Goal: Task Accomplishment & Management: Use online tool/utility

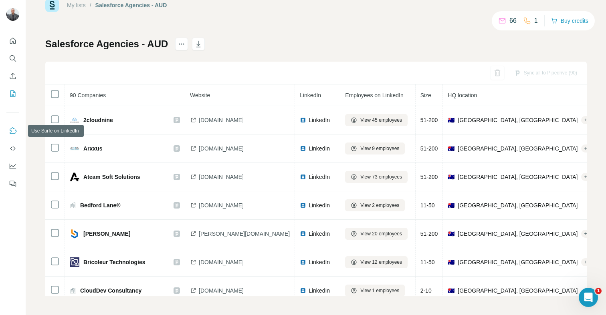
click at [18, 131] on button "Use Surfe on LinkedIn" at bounding box center [12, 131] width 13 height 14
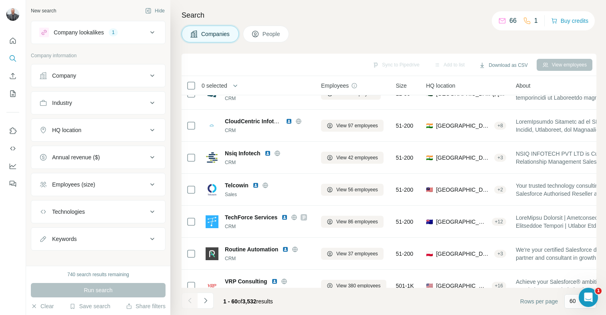
scroll to position [184, 0]
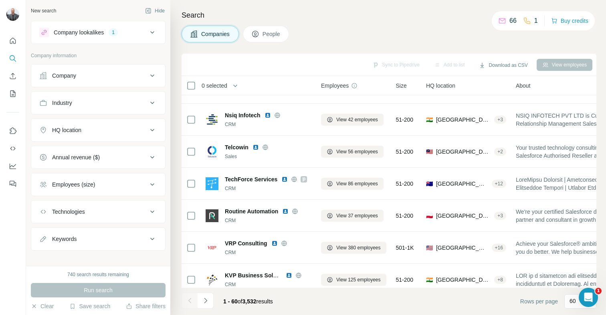
click at [119, 127] on div "HQ location" at bounding box center [93, 130] width 108 height 8
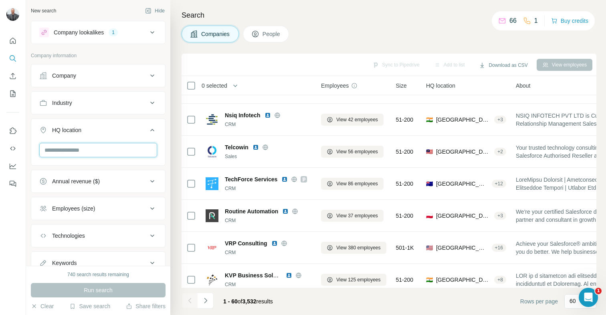
click at [117, 154] on input "text" at bounding box center [98, 150] width 118 height 14
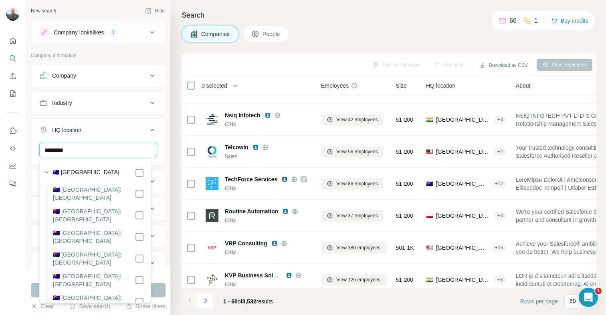
type input "*********"
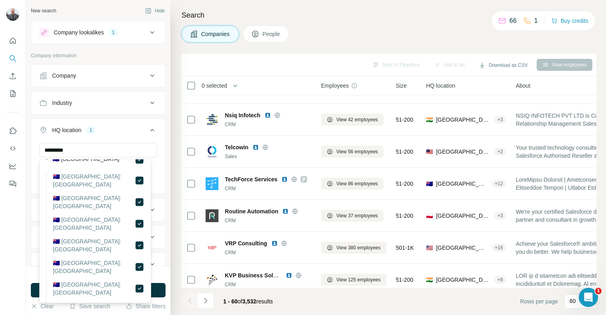
scroll to position [30, 0]
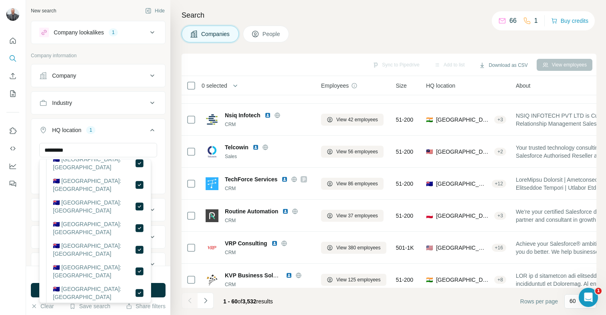
click at [116, 129] on div "HQ location 1" at bounding box center [93, 130] width 108 height 8
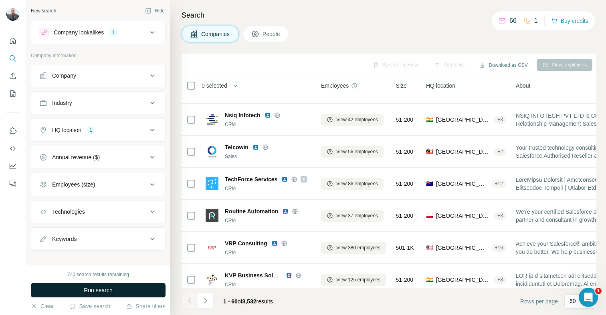
click at [99, 287] on span "Run search" at bounding box center [98, 291] width 29 height 8
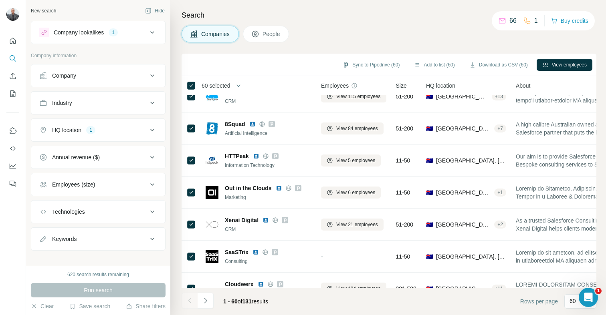
scroll to position [465, 0]
click at [208, 299] on icon "Navigate to next page" at bounding box center [206, 301] width 8 height 8
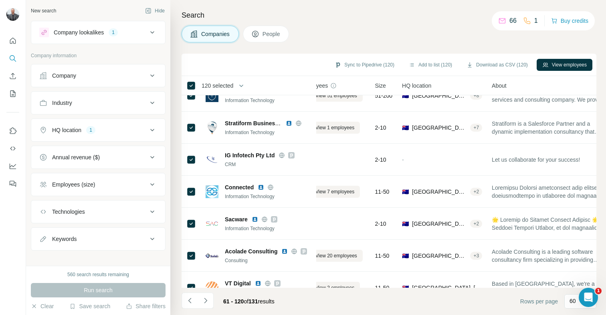
scroll to position [465, 18]
click at [101, 236] on div "Keywords" at bounding box center [93, 239] width 108 height 8
click at [99, 255] on input "text" at bounding box center [90, 259] width 102 height 14
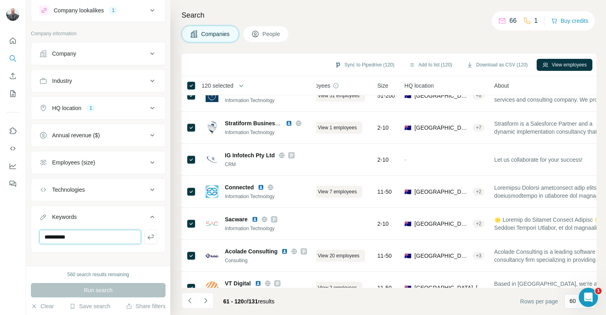
scroll to position [31, 0]
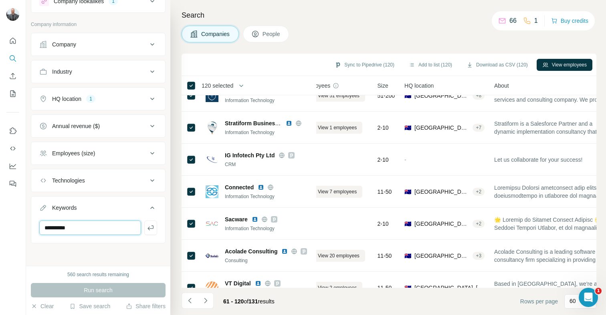
type input "**********"
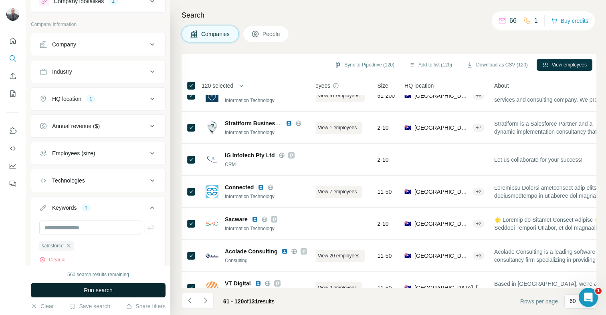
click at [85, 288] on span "Run search" at bounding box center [98, 291] width 29 height 8
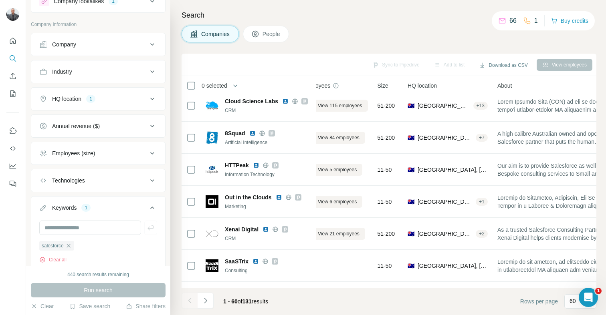
scroll to position [402, 18]
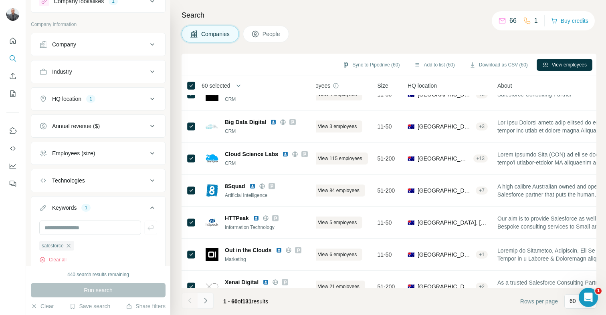
click at [205, 302] on icon "Navigate to next page" at bounding box center [206, 301] width 8 height 8
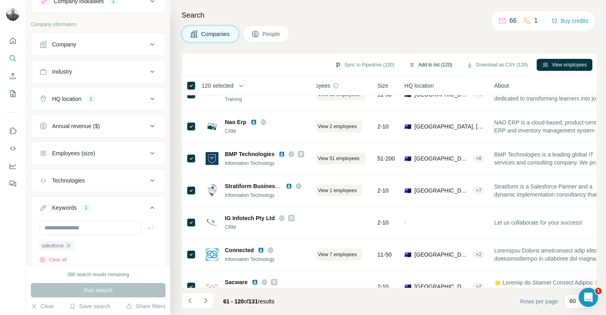
click at [437, 66] on button "Add to list (120)" at bounding box center [430, 65] width 55 height 12
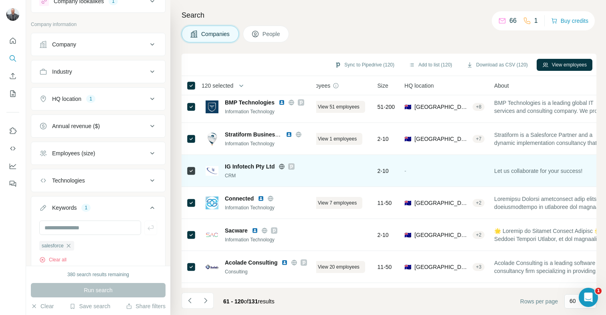
scroll to position [760, 18]
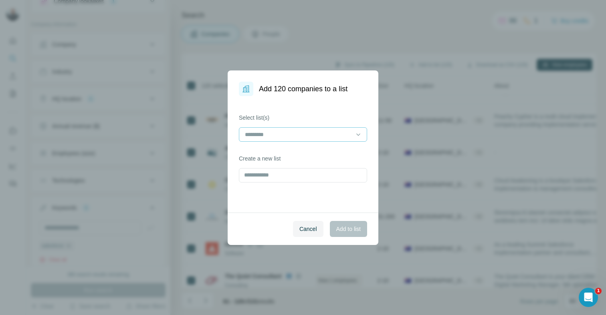
click at [325, 129] on div at bounding box center [298, 135] width 108 height 14
click at [313, 155] on p "Salesforce Agencies - AUD" at bounding box center [279, 153] width 67 height 8
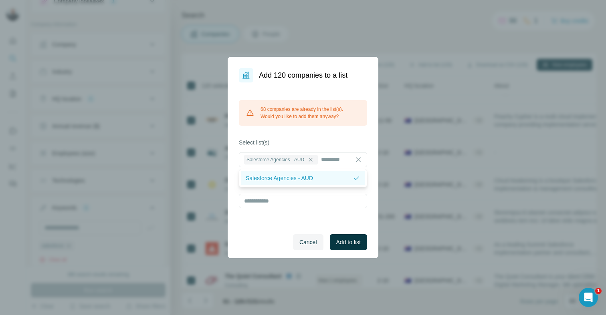
click at [303, 177] on p "Salesforce Agencies - AUD" at bounding box center [279, 178] width 67 height 8
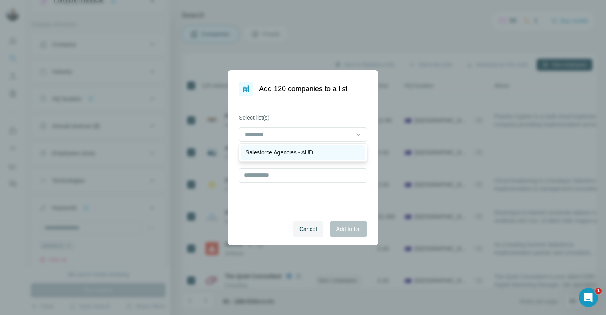
click at [313, 152] on p "Salesforce Agencies - AUD" at bounding box center [279, 153] width 67 height 8
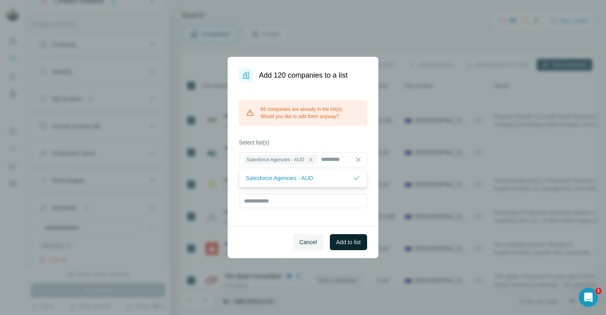
click at [343, 240] on span "Add to list" at bounding box center [348, 242] width 24 height 8
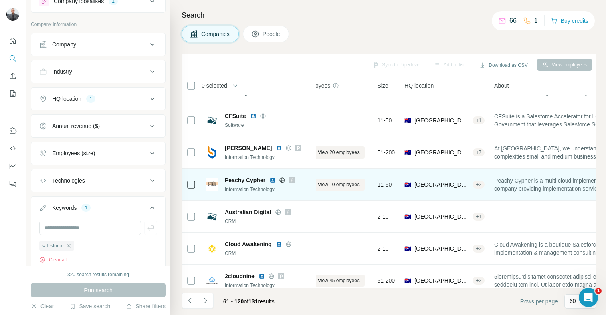
scroll to position [249, 18]
